Goal: Navigation & Orientation: Find specific page/section

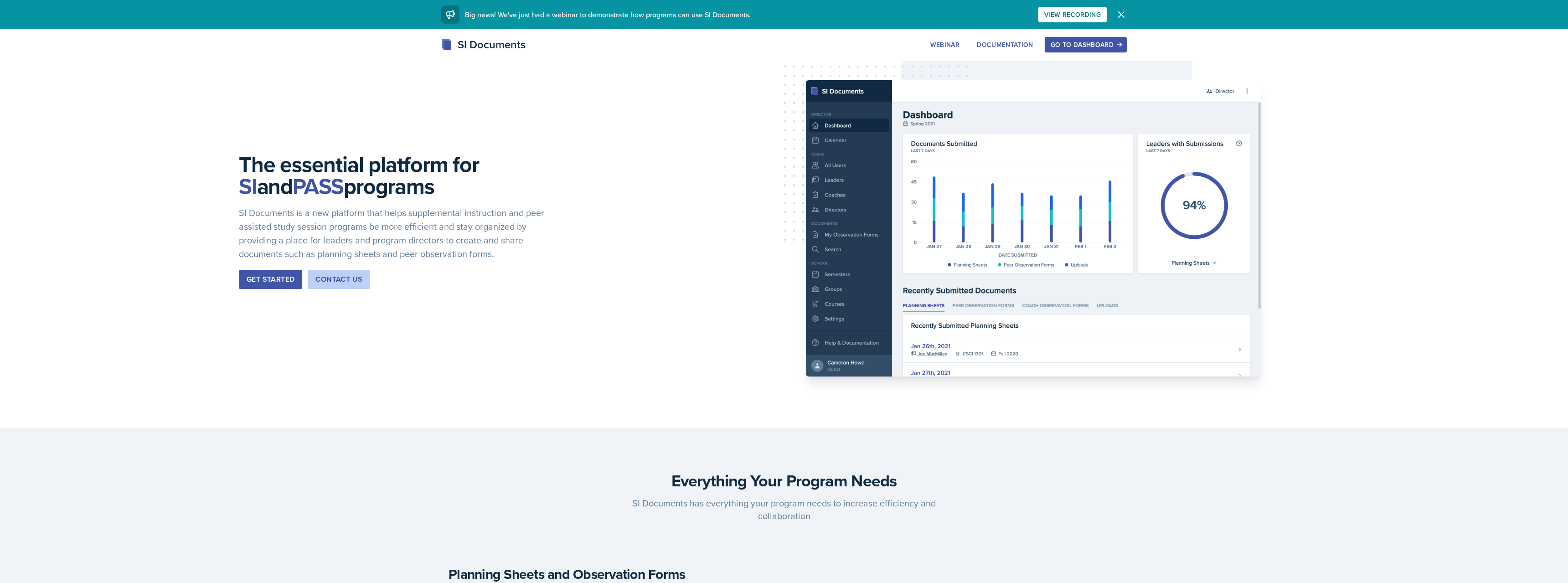
click at [1099, 38] on button "Go to Dashboard" at bounding box center [1085, 45] width 82 height 16
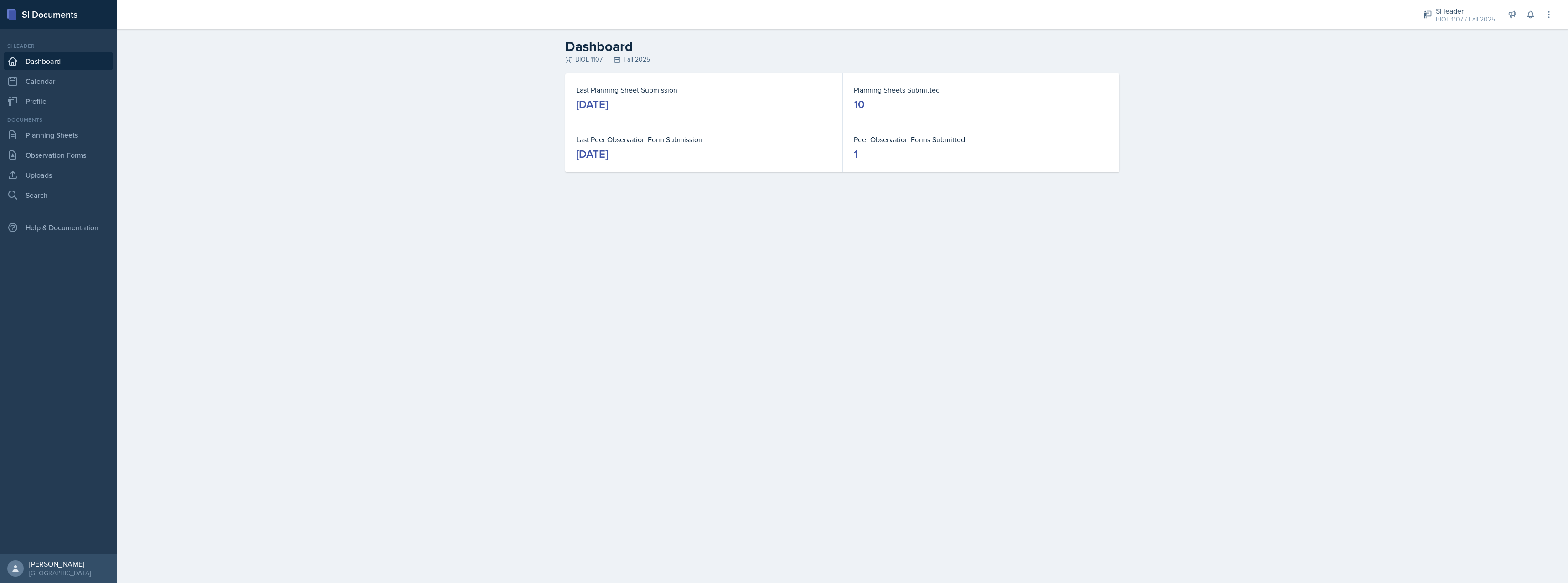
click at [230, 116] on div "Dashboard BIOL 1107 Fall 2025 Last Planning Sheet Submission [DATE] Planning Sh…" at bounding box center [842, 112] width 1451 height 165
click at [64, 139] on link "Planning Sheets" at bounding box center [58, 134] width 109 height 18
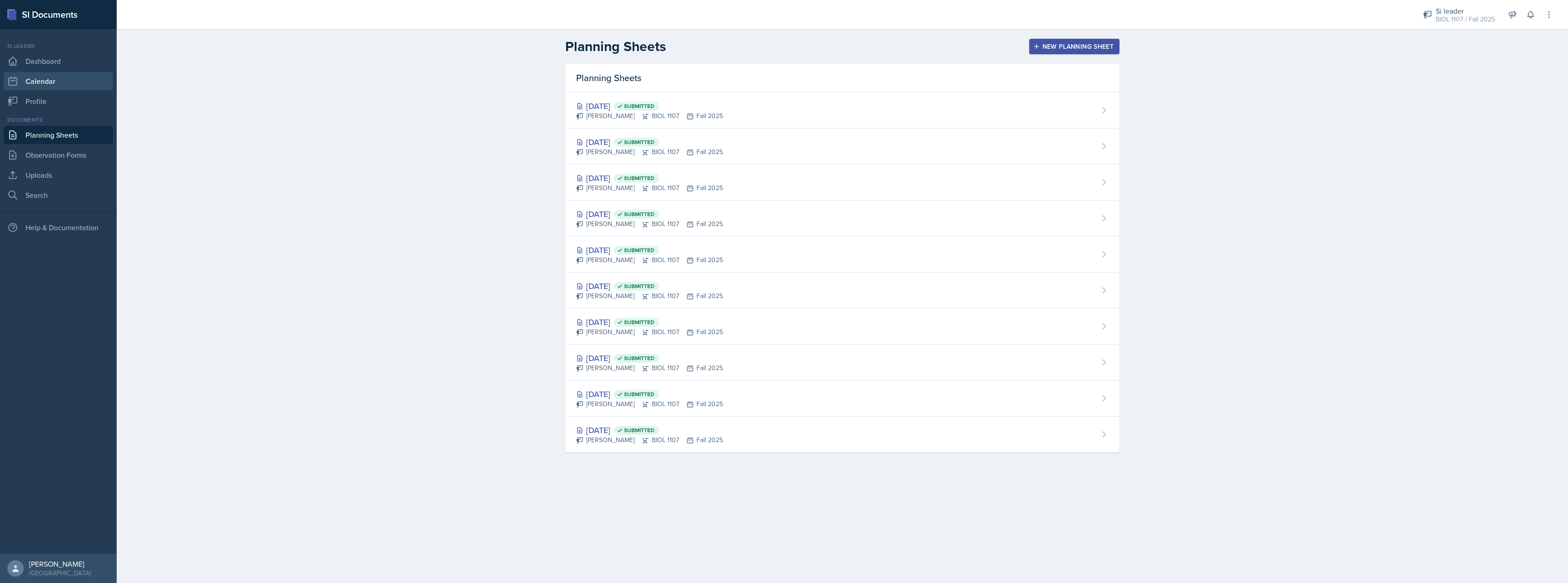
click at [70, 82] on link "Calendar" at bounding box center [58, 81] width 109 height 18
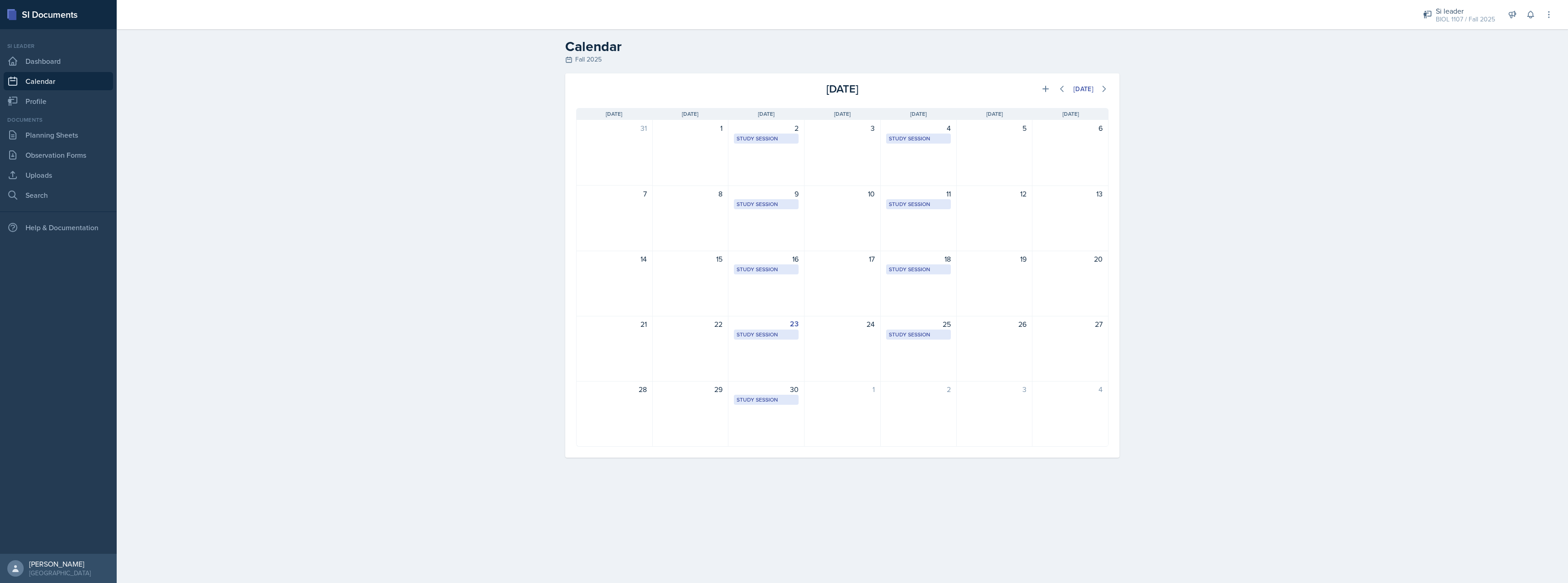
drag, startPoint x: 466, startPoint y: 481, endPoint x: 533, endPoint y: 444, distance: 76.5
click at [467, 481] on main "Calendar Fall 2025 [DATE] [DATE] Event Type Select Event Type All Major Review …" at bounding box center [842, 307] width 1451 height 554
click at [770, 335] on div "Study Session" at bounding box center [766, 335] width 59 height 9
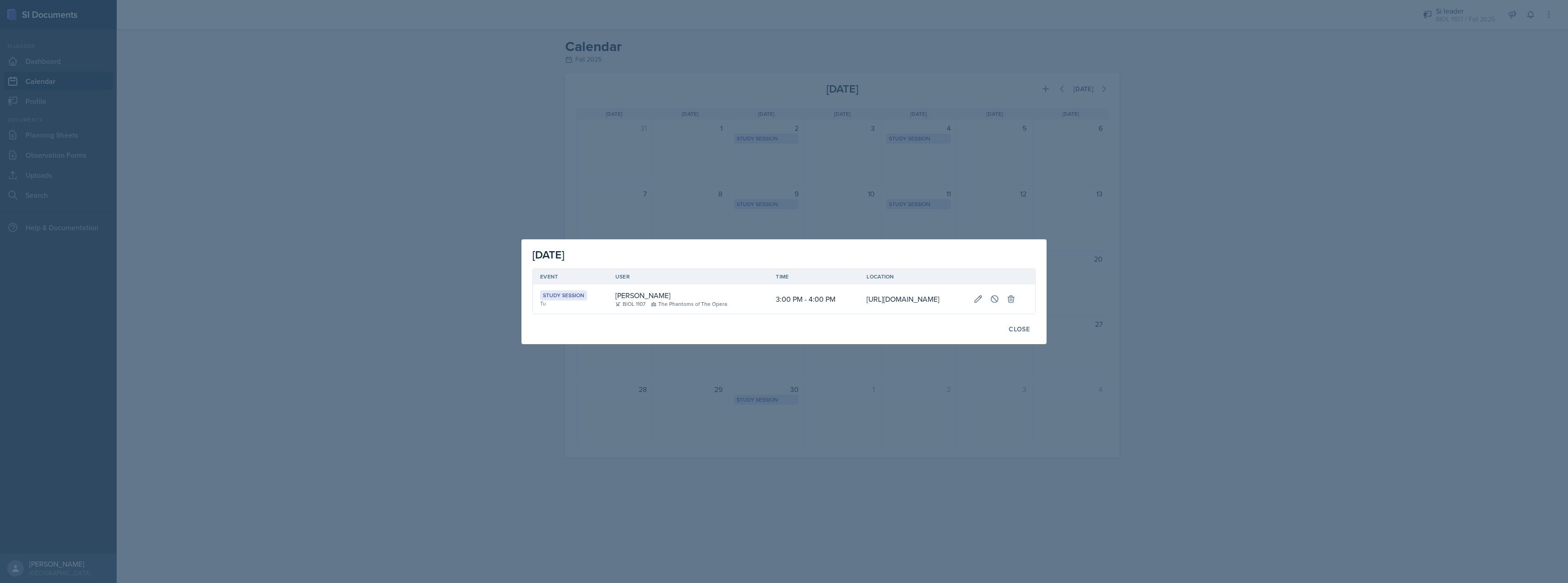
click at [882, 288] on td "[URL][DOMAIN_NAME]" at bounding box center [912, 300] width 106 height 29
click at [882, 297] on td "[URL][DOMAIN_NAME]" at bounding box center [912, 300] width 106 height 29
click at [1179, 381] on div at bounding box center [784, 291] width 1568 height 583
